Goal: Navigation & Orientation: Find specific page/section

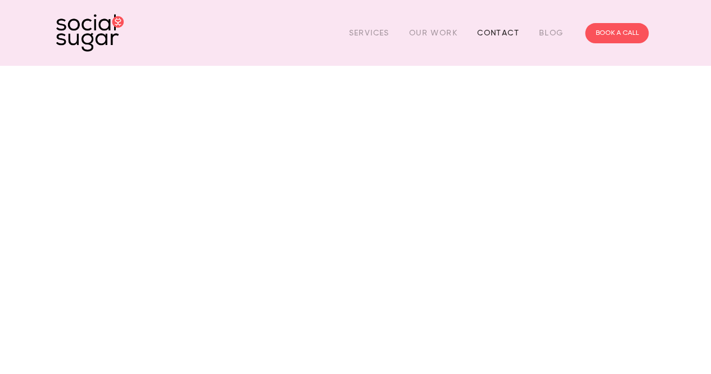
click at [493, 33] on link "Contact" at bounding box center [498, 32] width 42 height 17
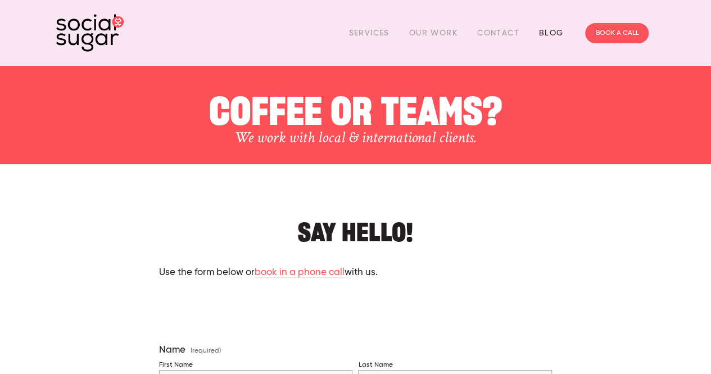
click at [545, 33] on link "Blog" at bounding box center [551, 32] width 25 height 17
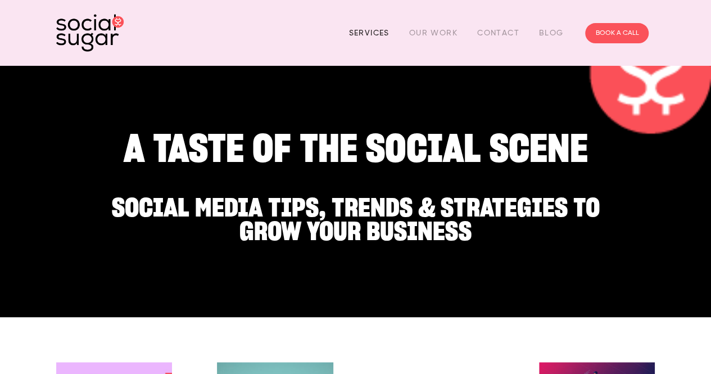
click at [364, 34] on link "Services" at bounding box center [368, 32] width 40 height 17
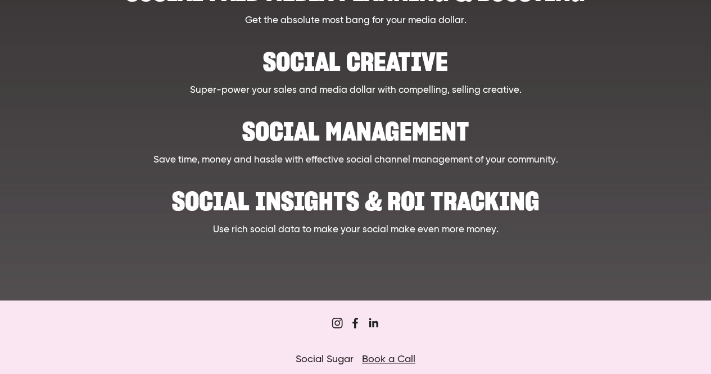
scroll to position [655, 0]
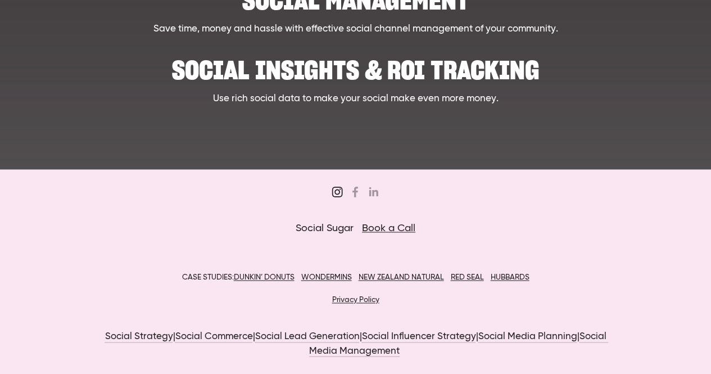
click at [336, 189] on use "Sugar&Partners" at bounding box center [337, 191] width 22 height 22
